Goal: Book appointment/travel/reservation

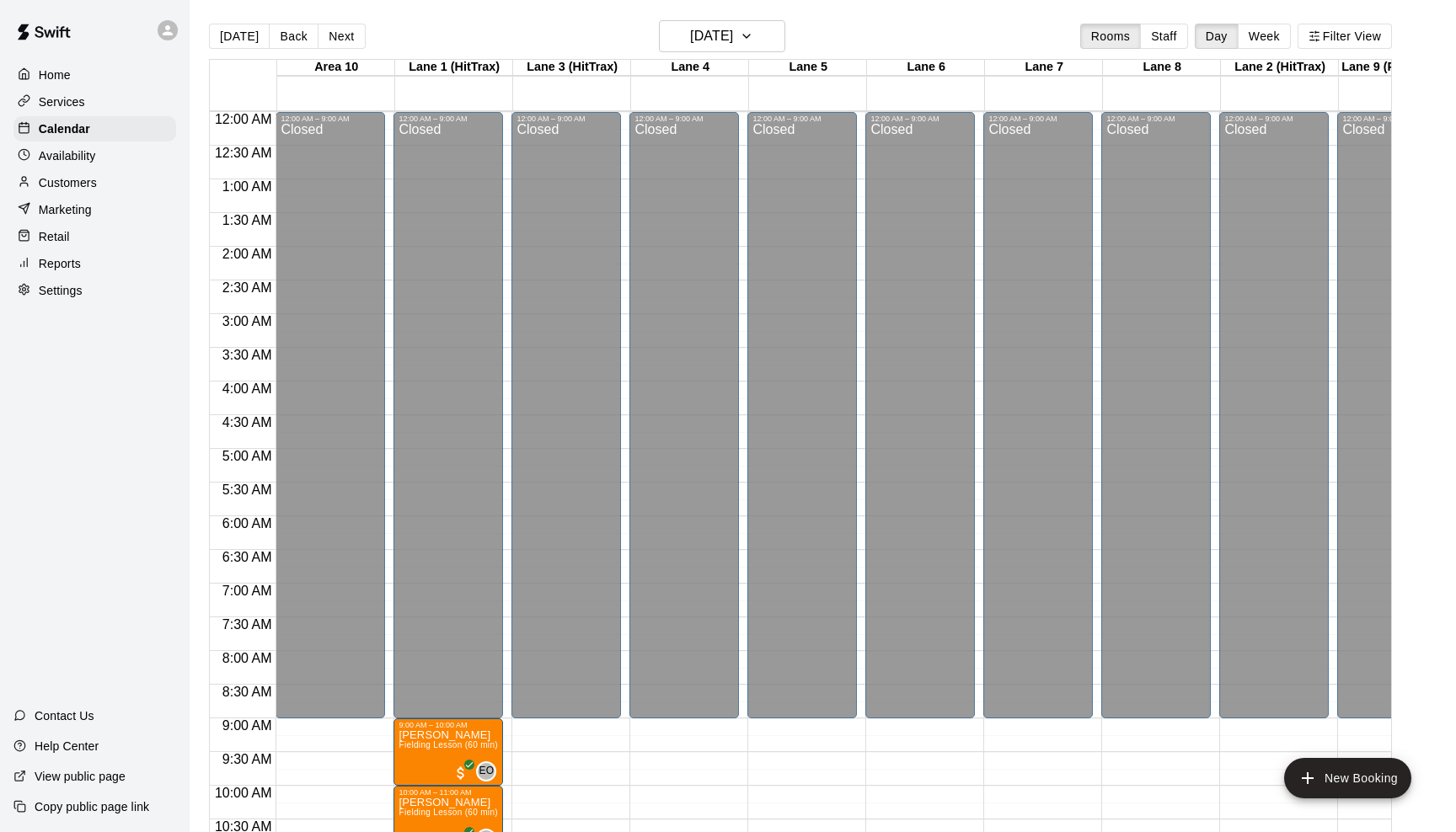
scroll to position [827, 65]
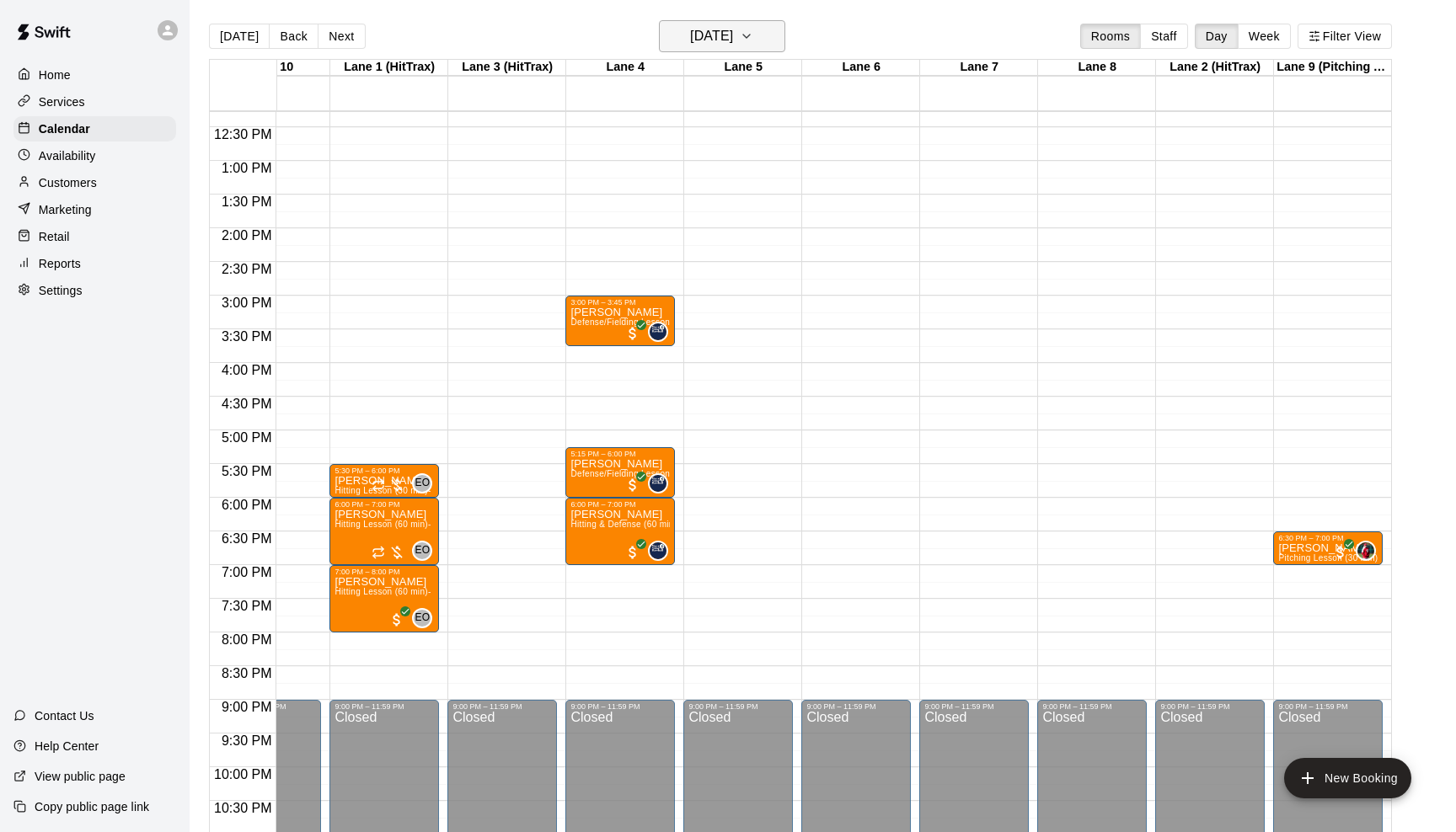
click at [753, 32] on icon "button" at bounding box center [747, 36] width 14 height 20
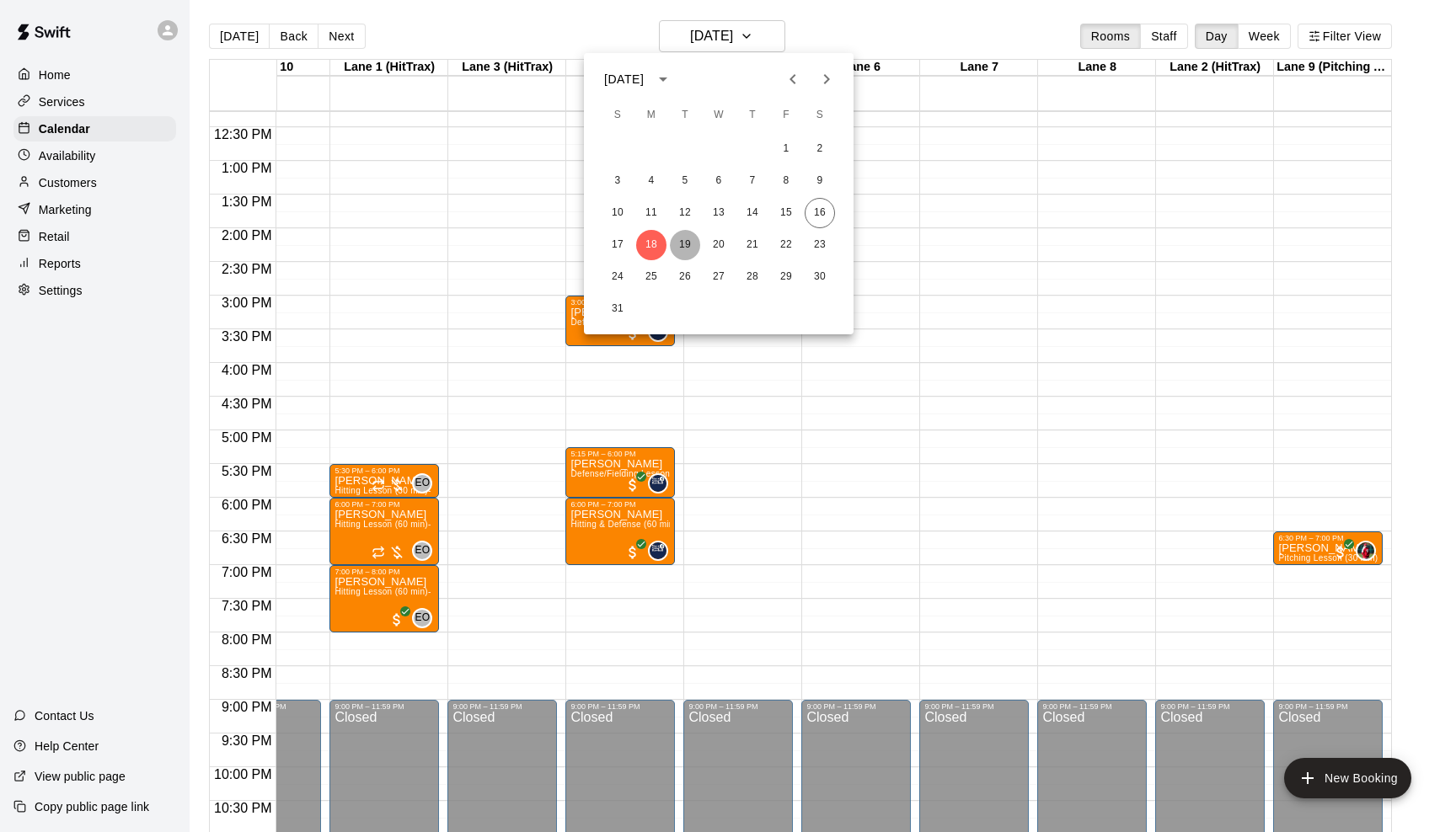
click at [686, 245] on button "19" at bounding box center [684, 245] width 31 height 31
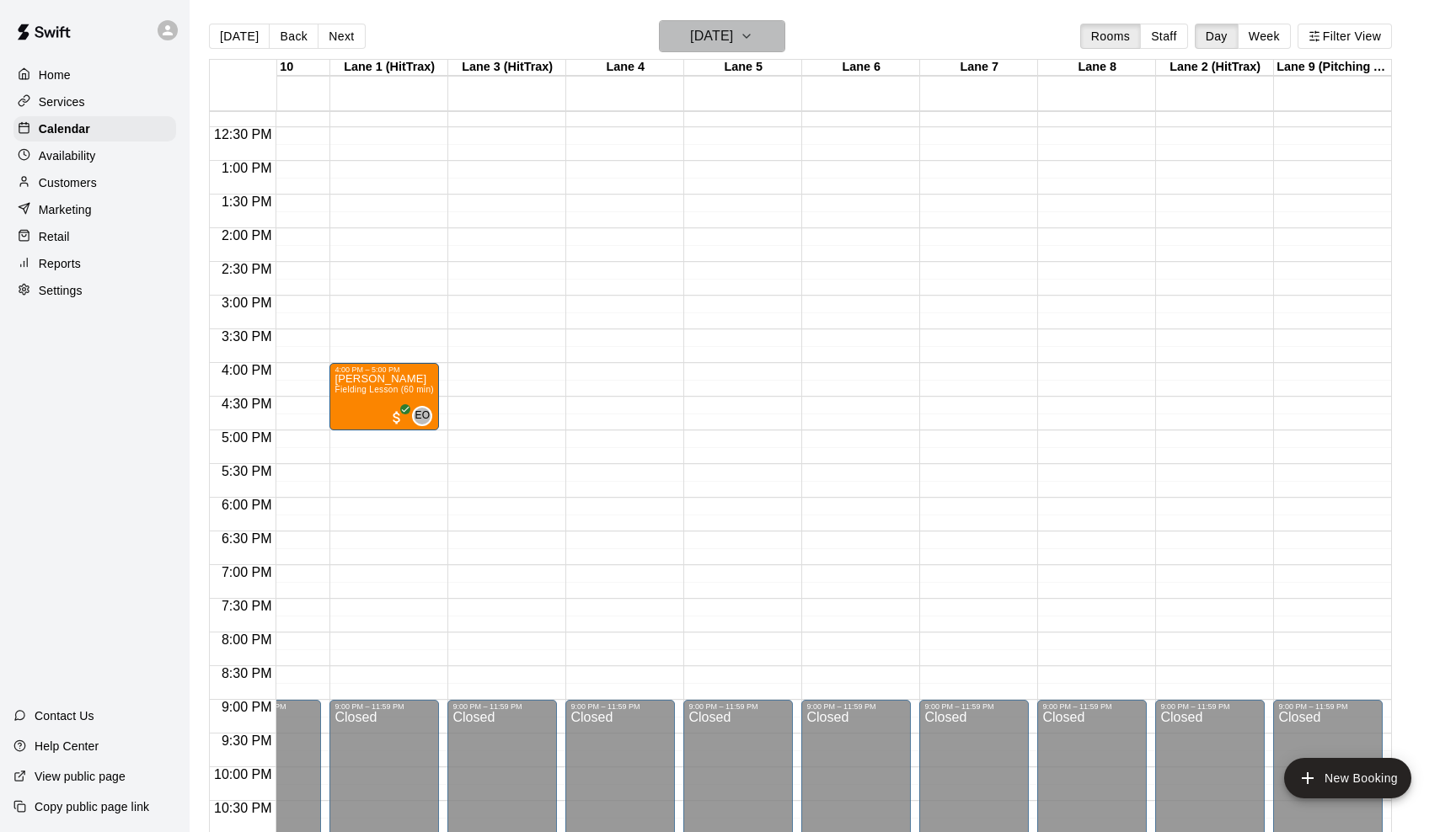
click at [750, 38] on icon "button" at bounding box center [746, 36] width 6 height 4
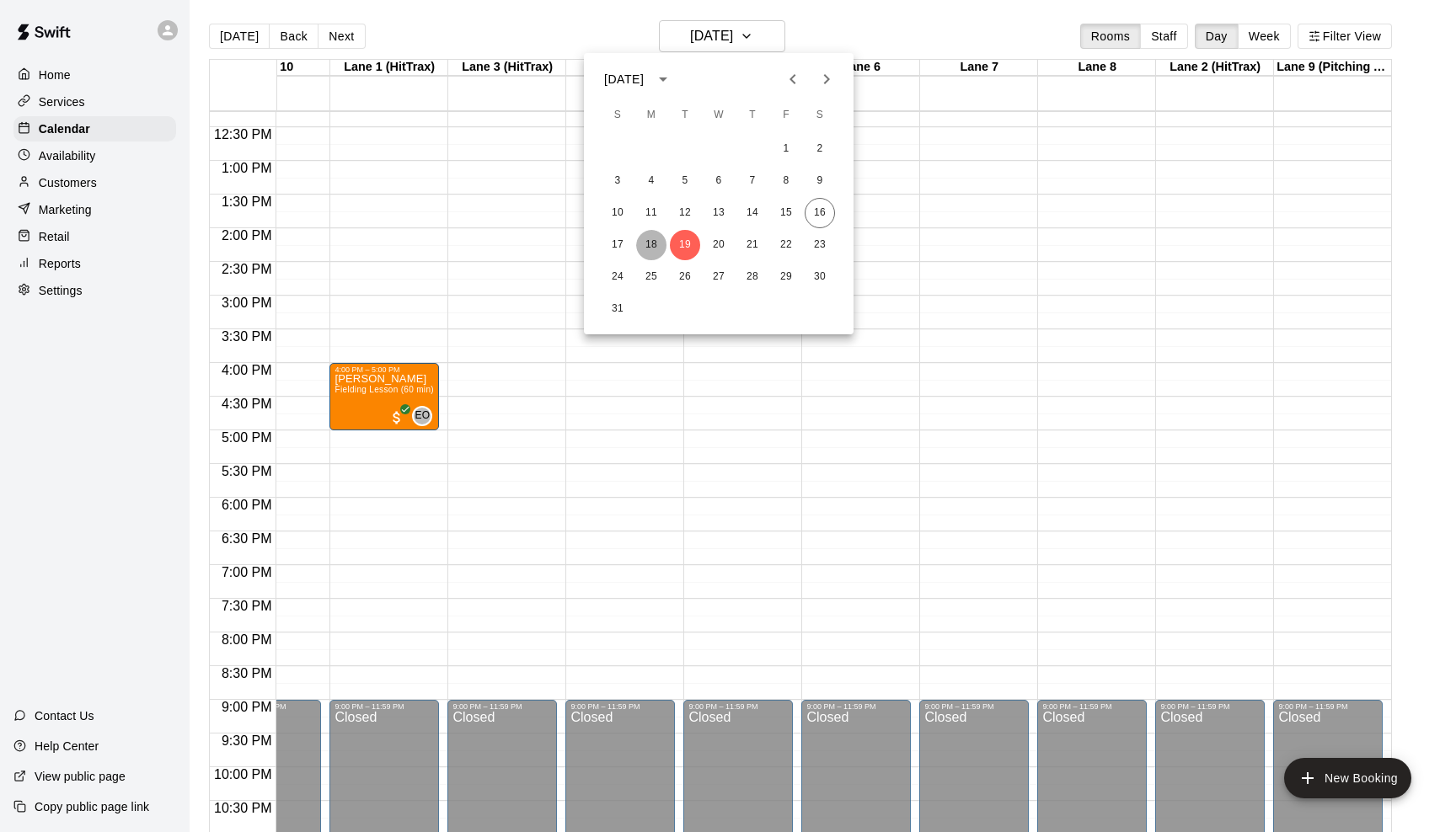
click at [661, 241] on button "18" at bounding box center [651, 245] width 31 height 31
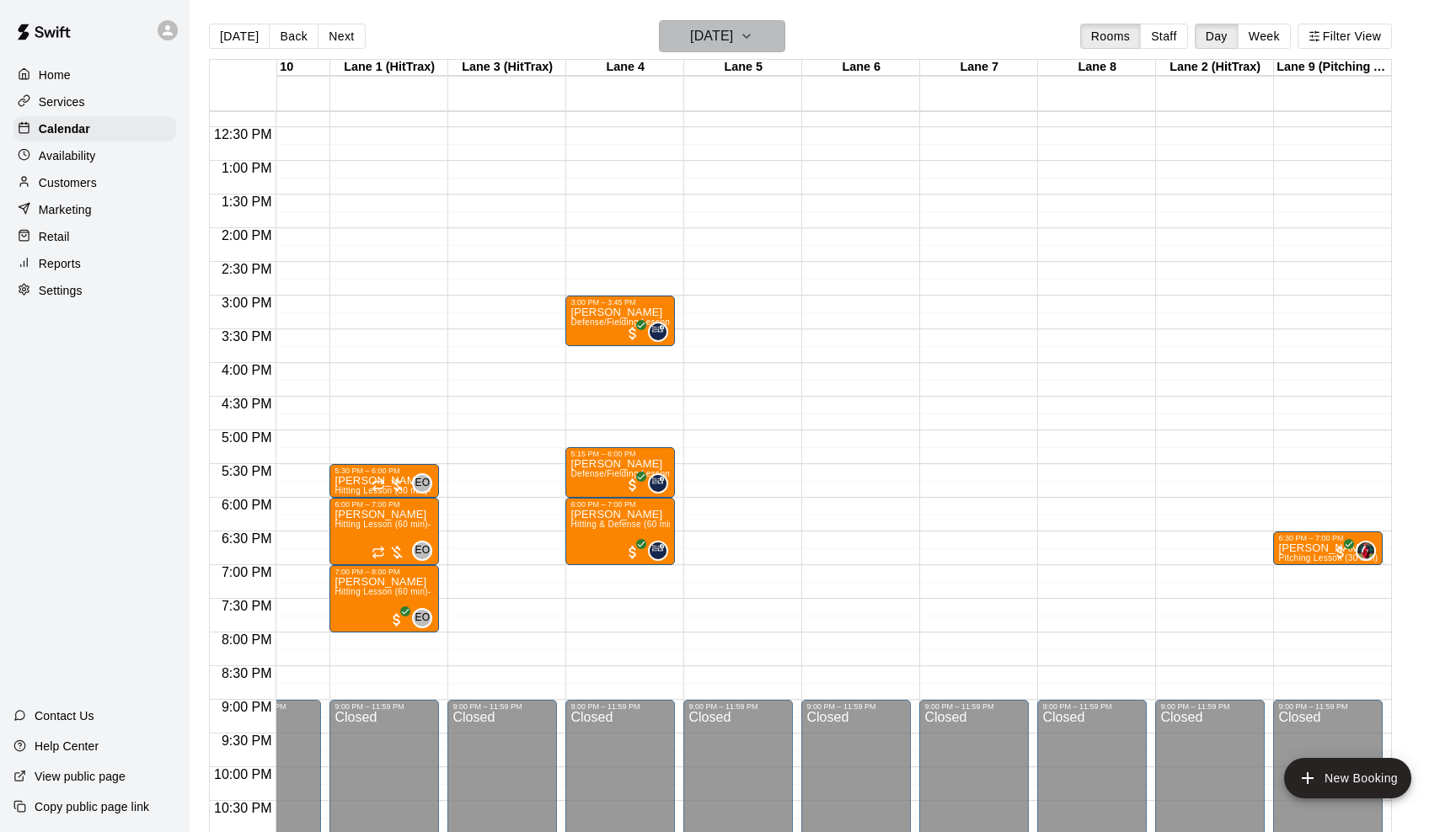
click at [753, 32] on icon "button" at bounding box center [747, 36] width 14 height 20
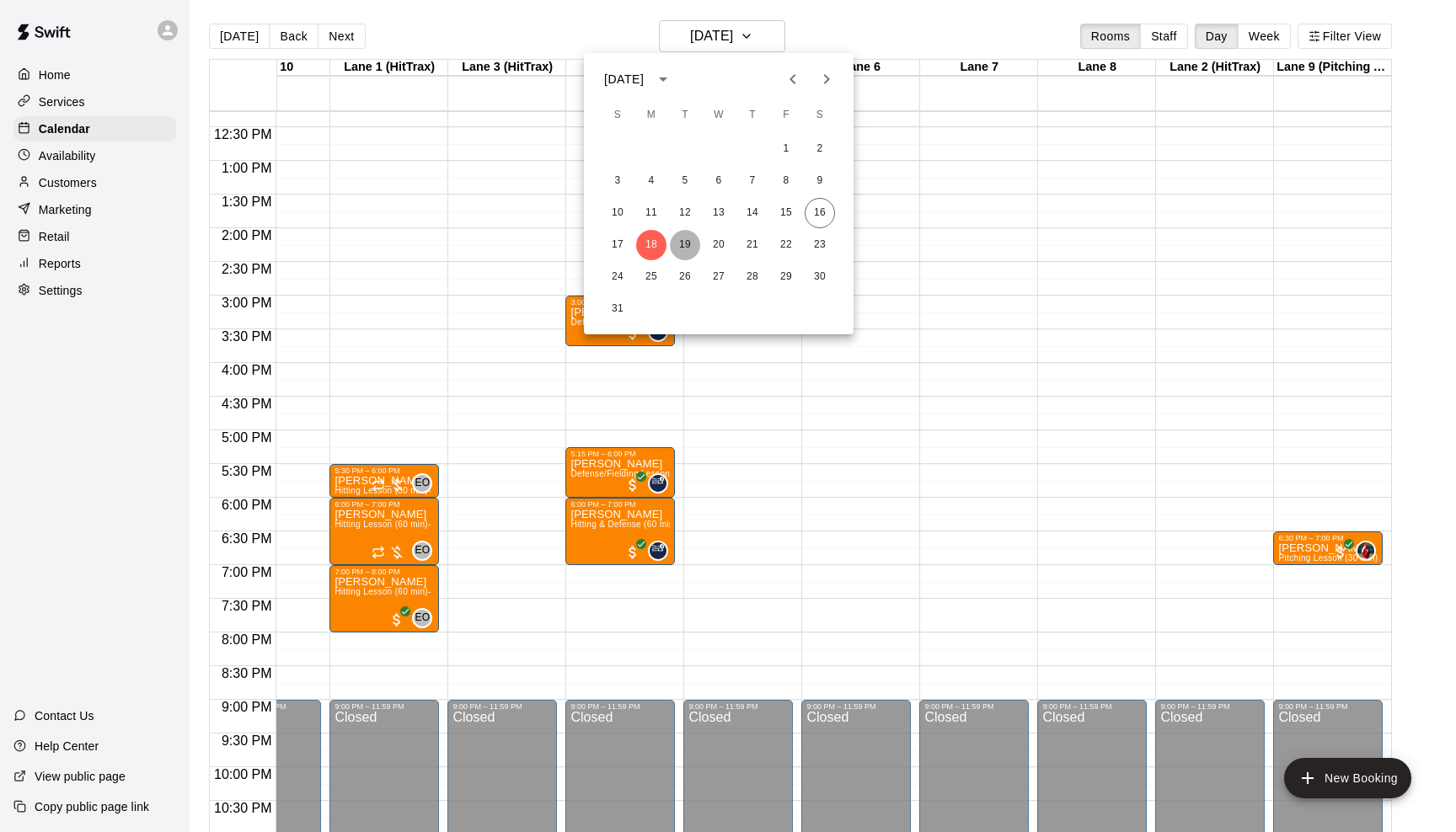
click at [681, 245] on button "19" at bounding box center [684, 245] width 31 height 31
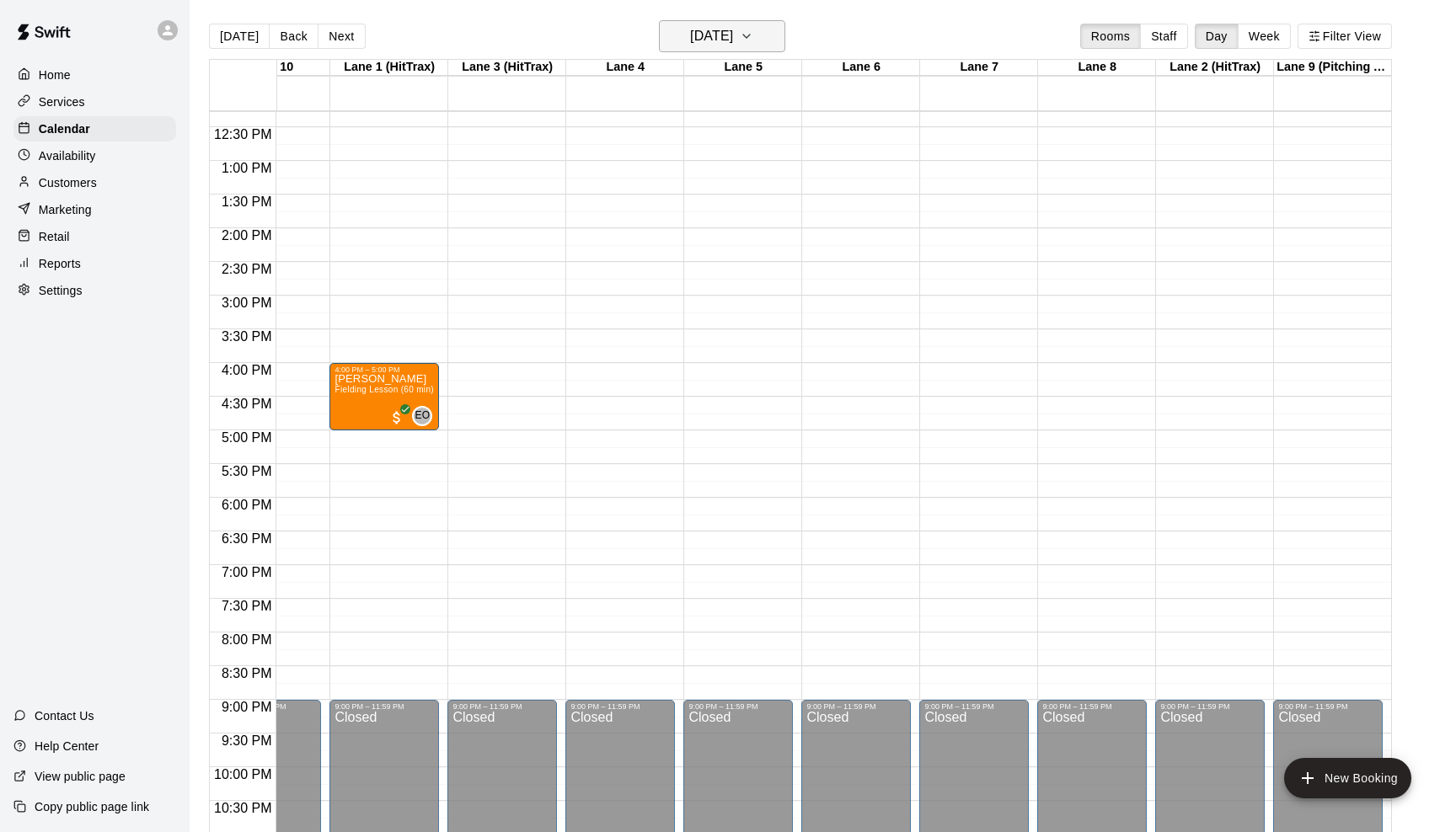
click at [753, 40] on icon "button" at bounding box center [747, 36] width 14 height 20
click at [712, 240] on button "20" at bounding box center [719, 245] width 31 height 31
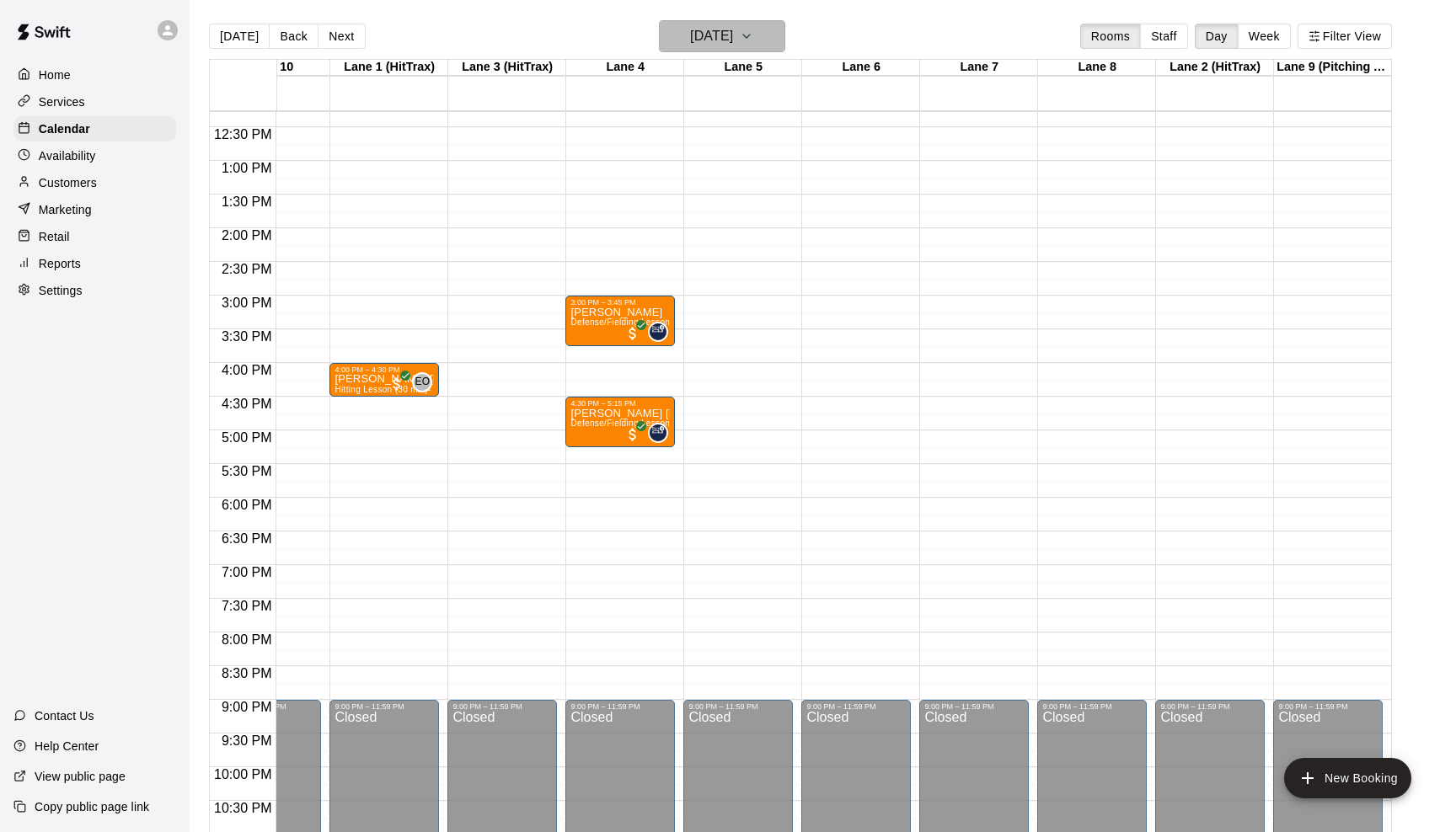
click at [753, 34] on icon "button" at bounding box center [747, 36] width 14 height 20
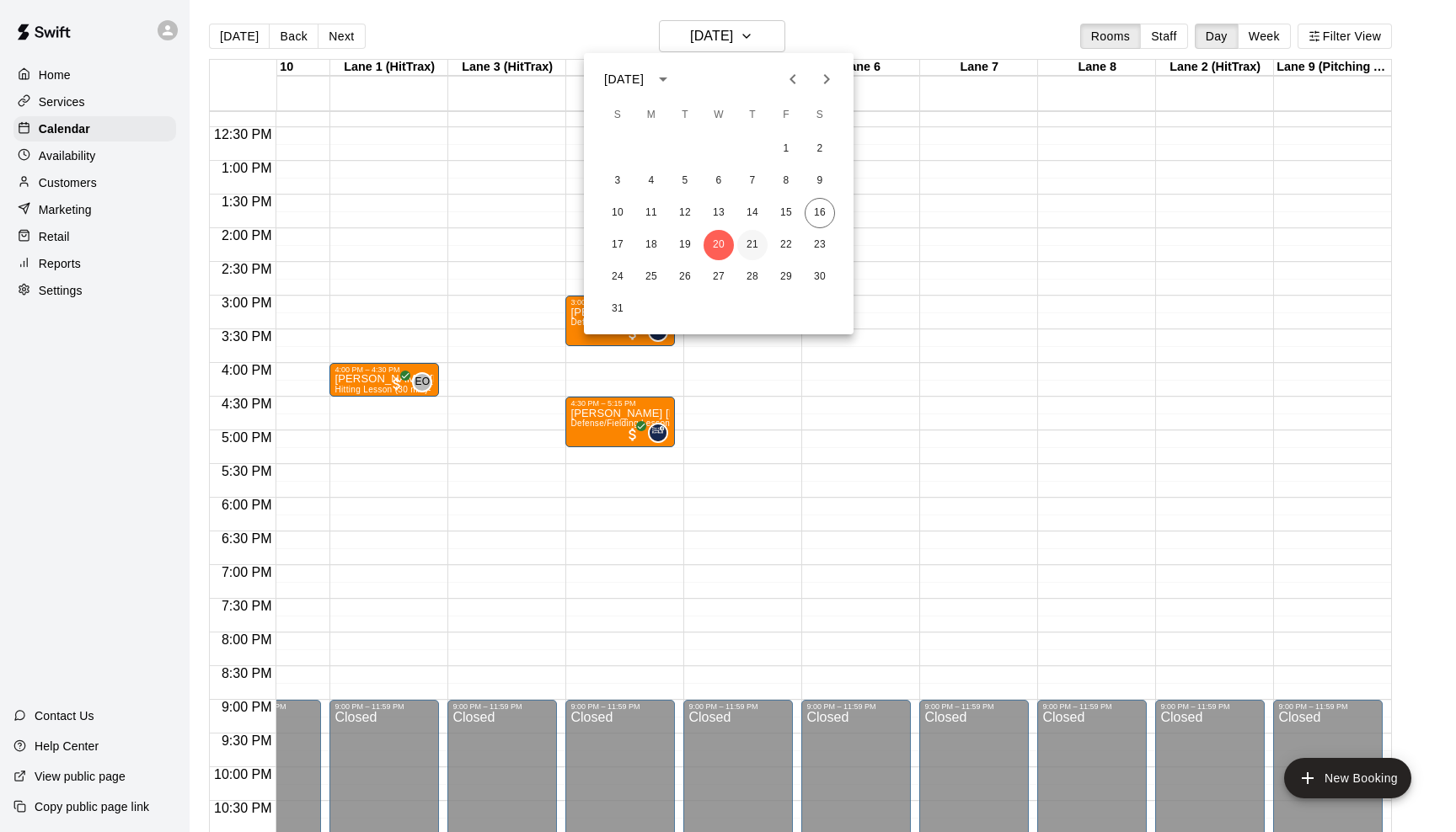
click at [749, 251] on button "21" at bounding box center [752, 245] width 31 height 31
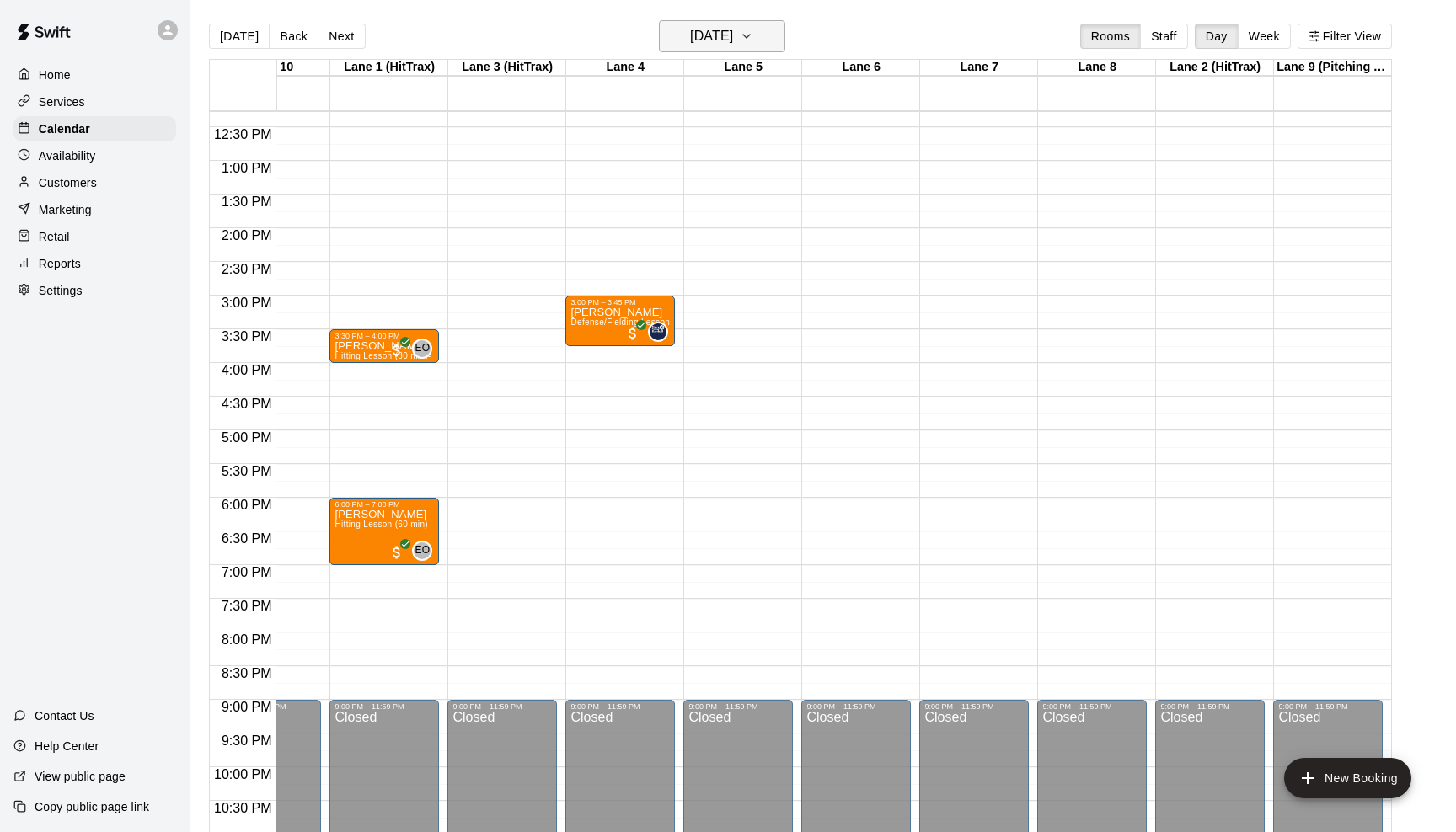
click at [753, 36] on icon "button" at bounding box center [747, 36] width 14 height 20
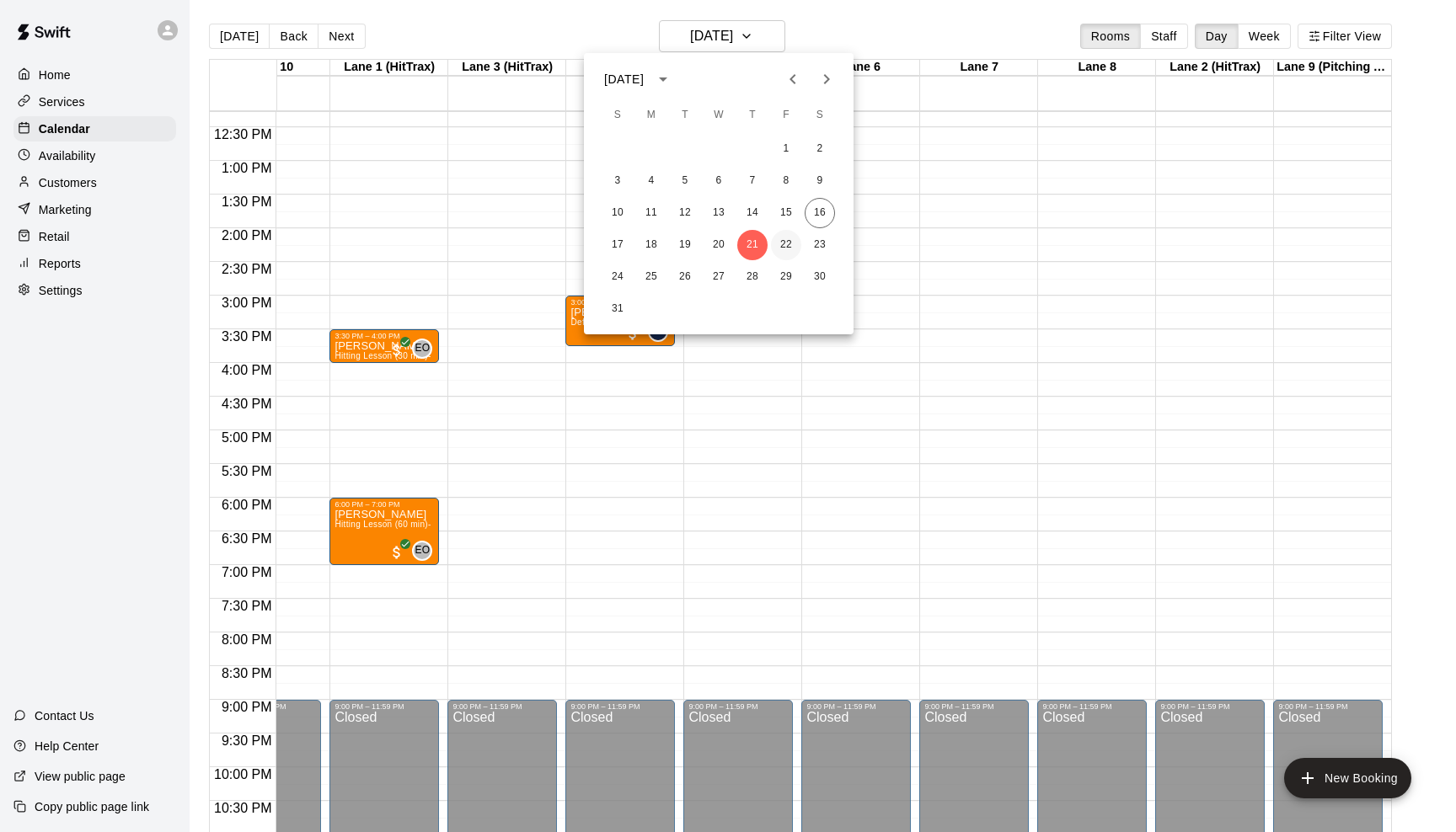
click at [781, 250] on button "22" at bounding box center [786, 245] width 31 height 31
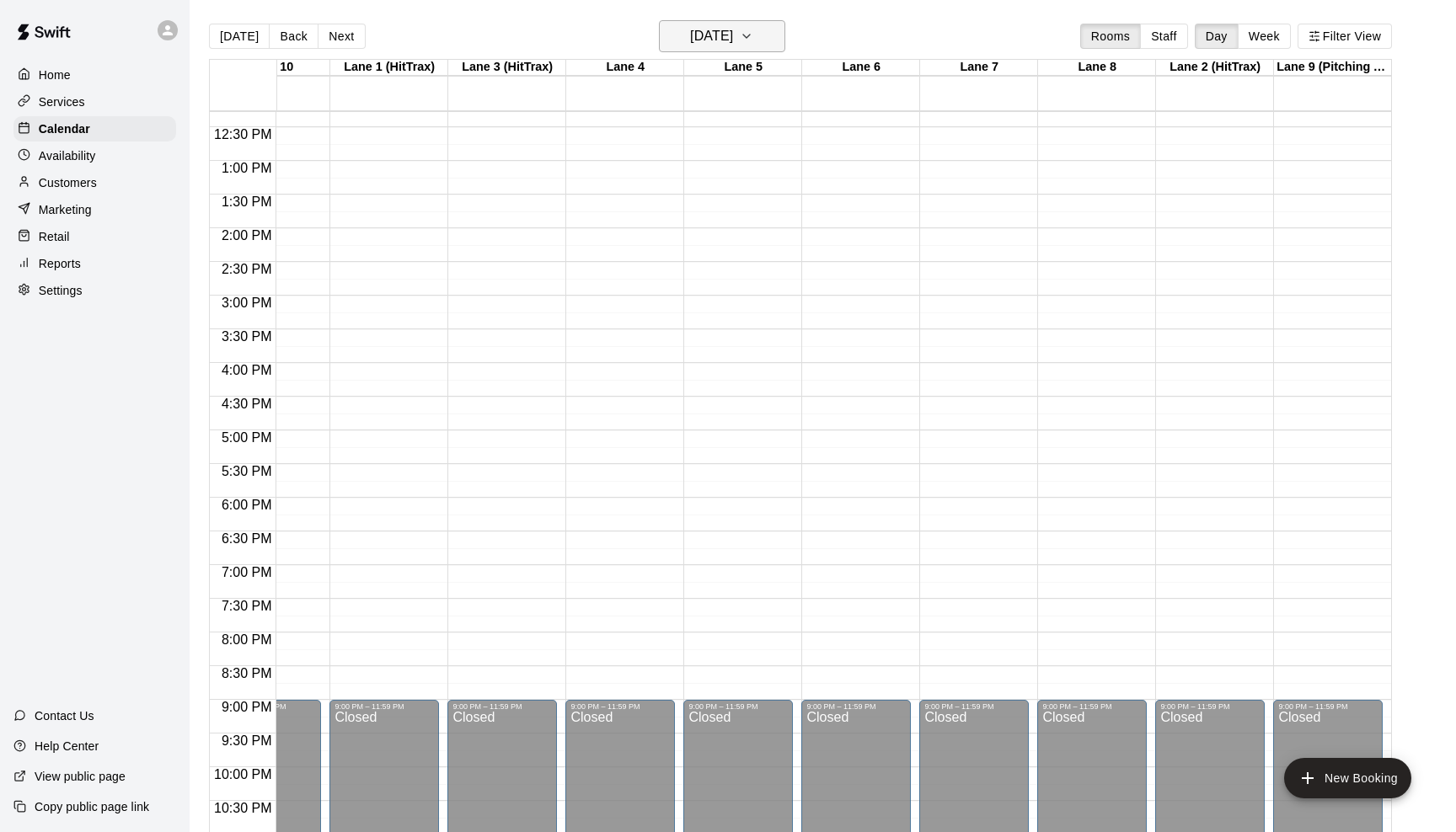
click at [769, 22] on button "[DATE]" at bounding box center [722, 36] width 126 height 32
click at [723, 240] on button "20" at bounding box center [719, 245] width 31 height 31
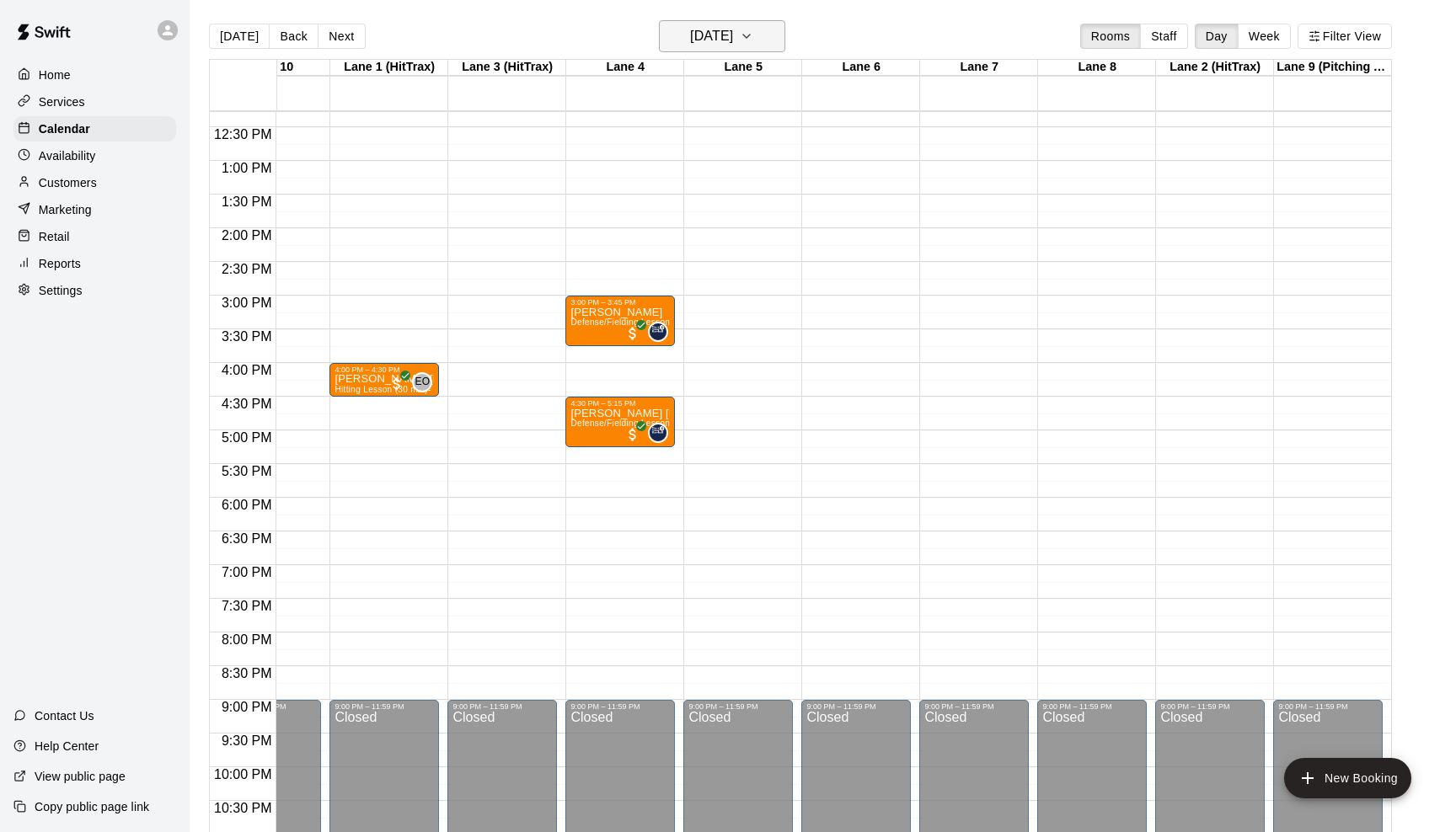
click at [753, 39] on icon "button" at bounding box center [747, 36] width 14 height 20
